Goal: Task Accomplishment & Management: Manage account settings

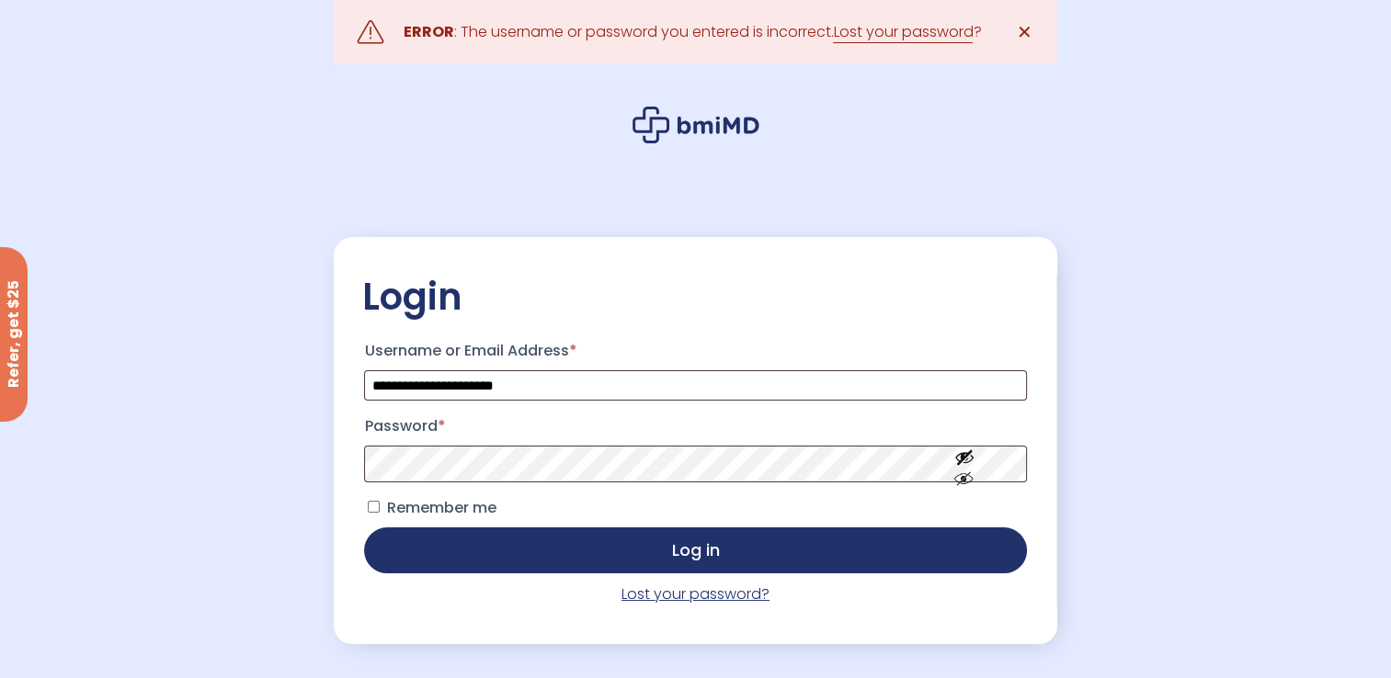
click at [695, 598] on link "Lost your password?" at bounding box center [695, 594] width 148 height 21
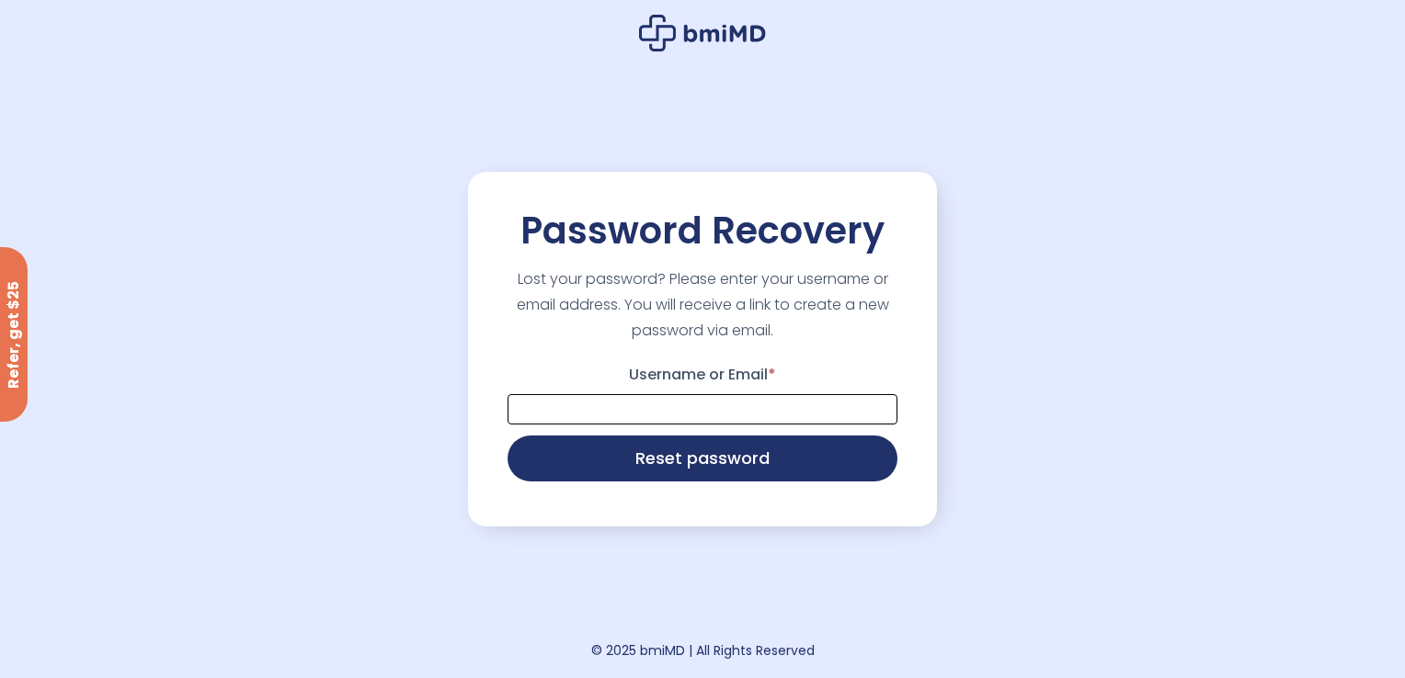
click at [647, 403] on input "Username or Email *" at bounding box center [702, 409] width 390 height 30
type input "**********"
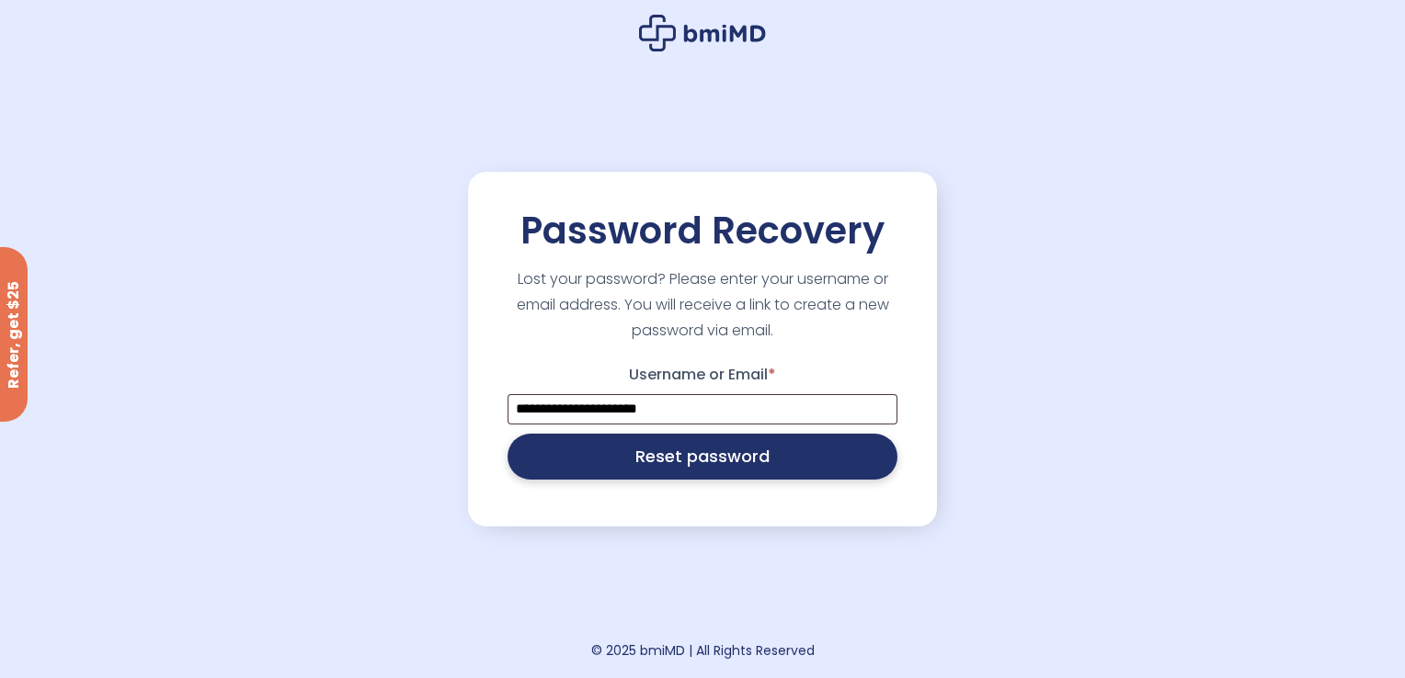
click at [695, 464] on button "Reset password" at bounding box center [702, 457] width 390 height 46
